Goal: Browse casually: Explore the website without a specific task or goal

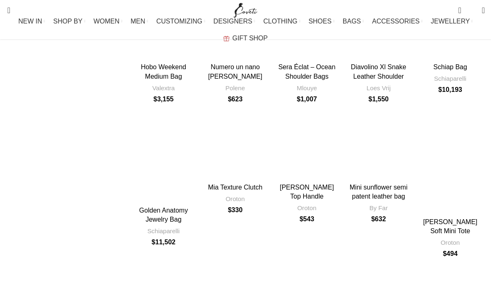
scroll to position [2404, 0]
